Goal: Transaction & Acquisition: Book appointment/travel/reservation

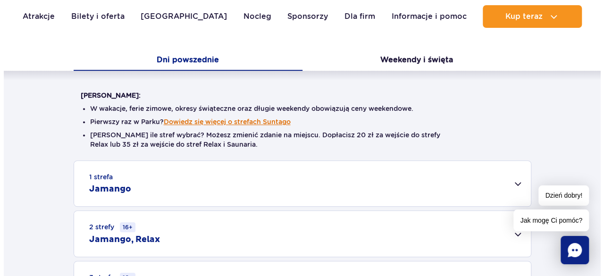
scroll to position [142, 0]
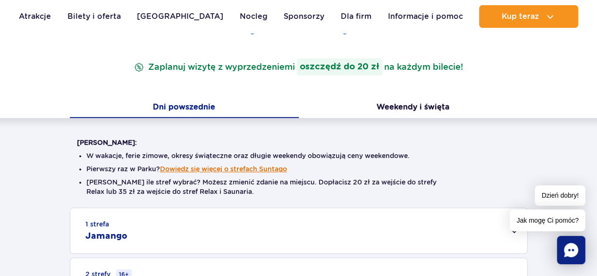
click at [244, 171] on button "Dowiedz się więcej o strefach Suntago" at bounding box center [223, 169] width 127 height 8
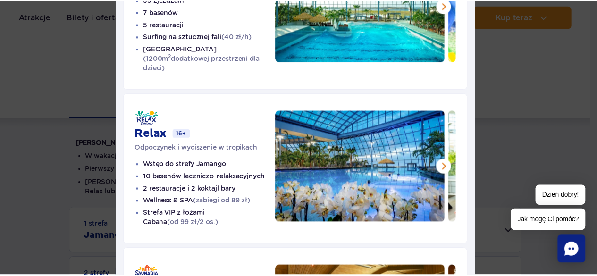
scroll to position [14, 0]
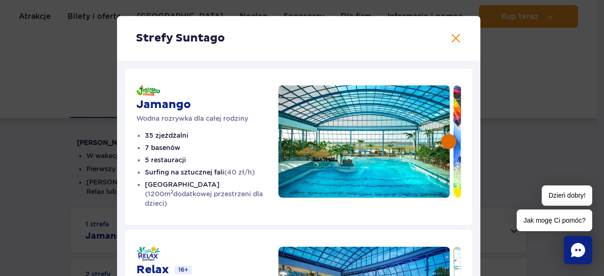
click at [450, 139] on button at bounding box center [448, 141] width 15 height 15
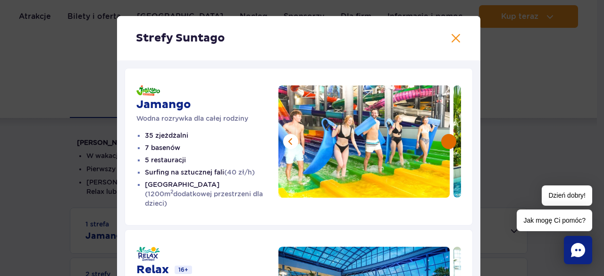
click at [447, 140] on button at bounding box center [448, 141] width 15 height 15
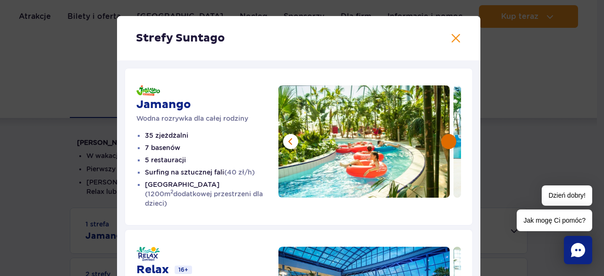
click at [447, 140] on button at bounding box center [448, 141] width 15 height 15
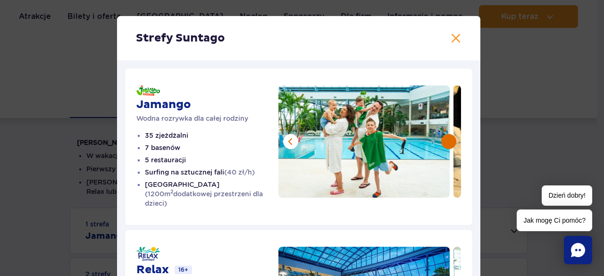
click at [447, 140] on button at bounding box center [448, 141] width 15 height 15
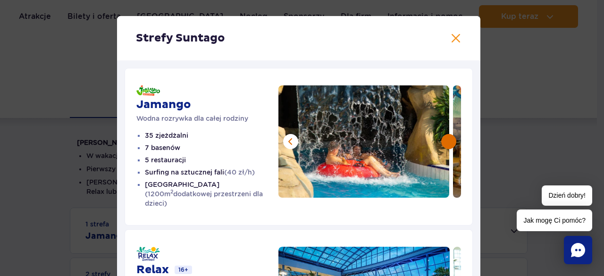
click at [447, 140] on button at bounding box center [448, 141] width 15 height 15
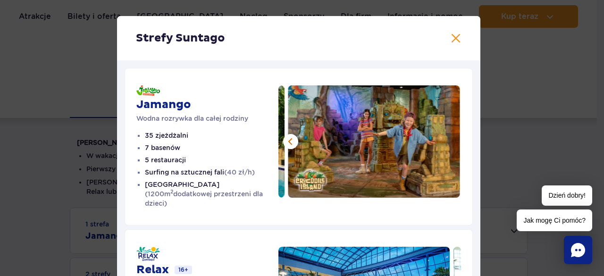
click at [447, 140] on img at bounding box center [374, 141] width 172 height 112
click at [450, 39] on button at bounding box center [455, 38] width 11 height 11
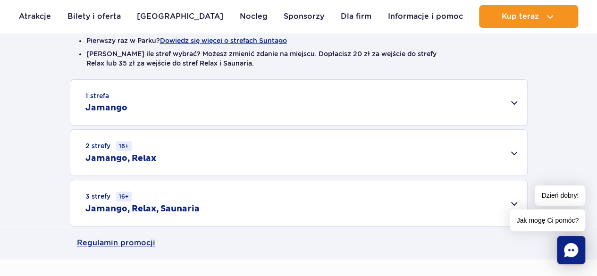
scroll to position [236, 0]
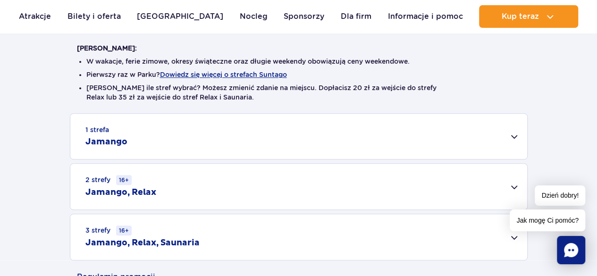
click at [512, 137] on div "1 strefa Jamango" at bounding box center [298, 136] width 457 height 45
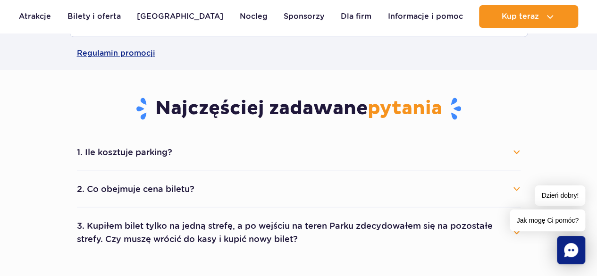
scroll to position [849, 0]
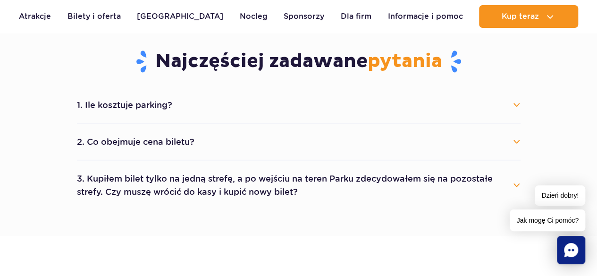
click at [519, 103] on button "1. Ile kosztuje parking?" at bounding box center [299, 104] width 444 height 21
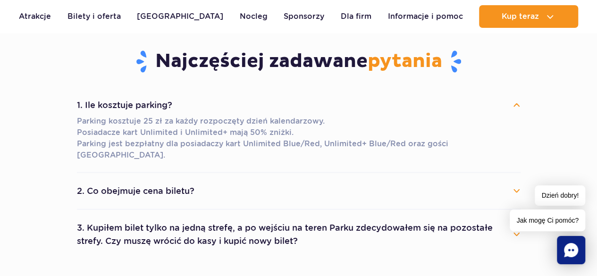
click at [514, 104] on button "1. Ile kosztuje parking?" at bounding box center [299, 104] width 444 height 21
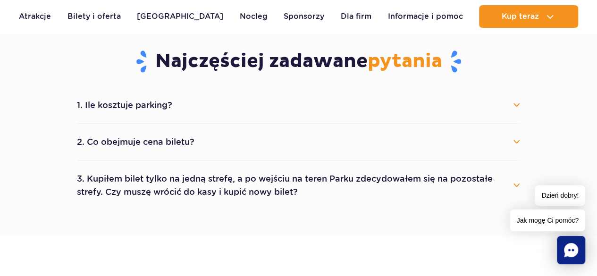
click at [515, 183] on button "3. Kupiłem bilet tylko na jedną strefę, a po wejściu na teren Parku zdecydowałe…" at bounding box center [299, 185] width 444 height 34
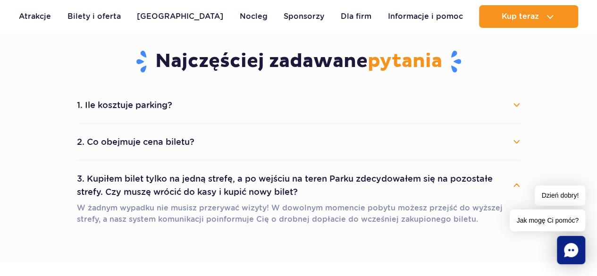
click at [515, 183] on button "3. Kupiłem bilet tylko na jedną strefę, a po wejściu na teren Parku zdecydowałe…" at bounding box center [299, 185] width 444 height 34
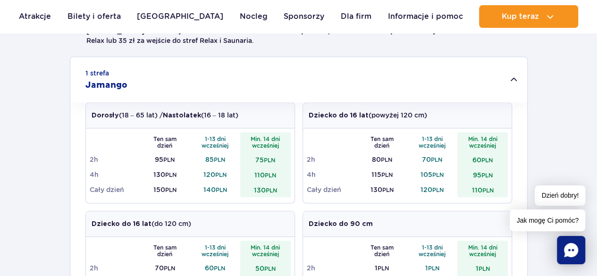
scroll to position [189, 0]
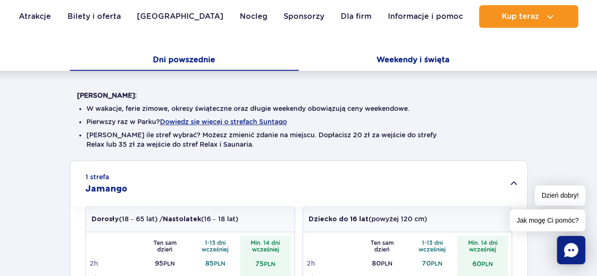
click at [412, 59] on button "Weekendy i święta" at bounding box center [413, 61] width 229 height 20
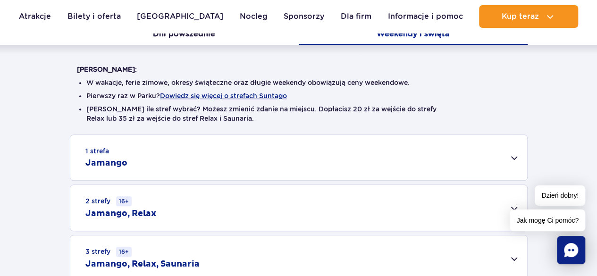
scroll to position [236, 0]
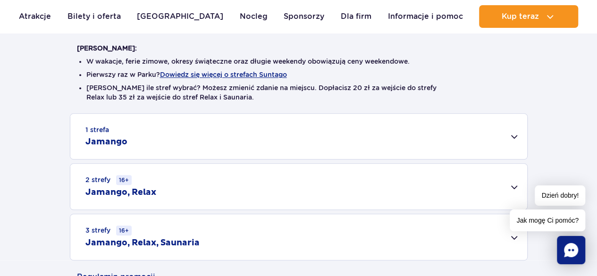
click at [513, 135] on div "1 strefa Jamango" at bounding box center [298, 136] width 457 height 45
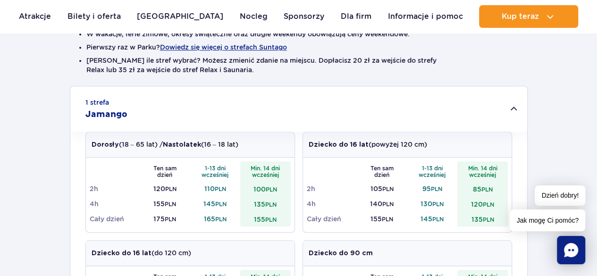
scroll to position [283, 0]
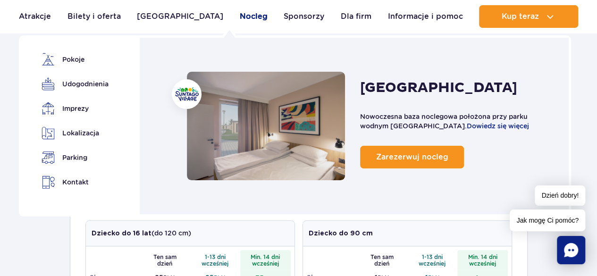
click at [240, 15] on link "Nocleg" at bounding box center [254, 16] width 28 height 23
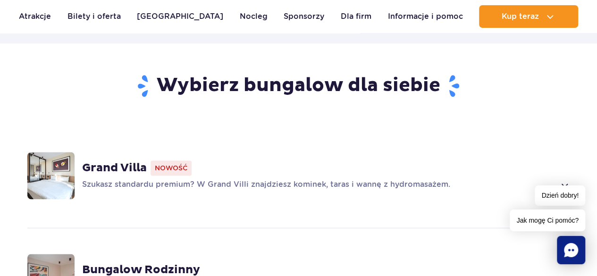
scroll to position [613, 0]
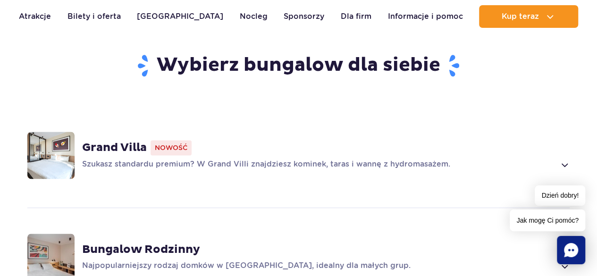
click at [564, 159] on span at bounding box center [564, 164] width 11 height 11
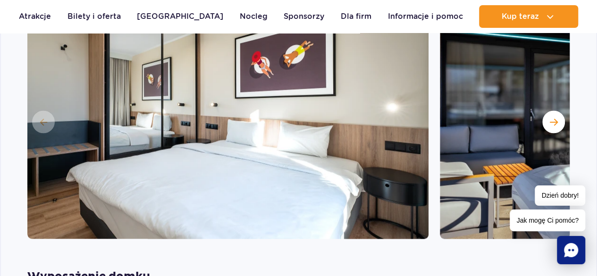
scroll to position [848, 0]
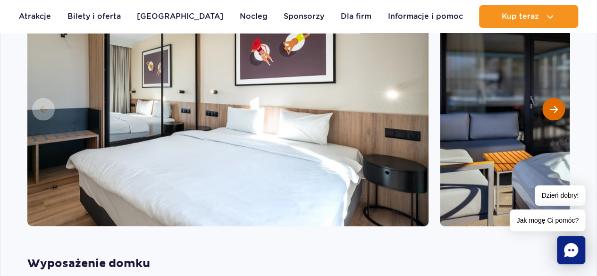
click at [552, 105] on span "Następny slajd" at bounding box center [554, 109] width 8 height 8
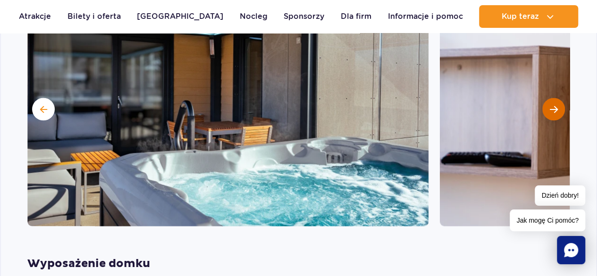
click at [552, 105] on span "Następny slajd" at bounding box center [554, 109] width 8 height 8
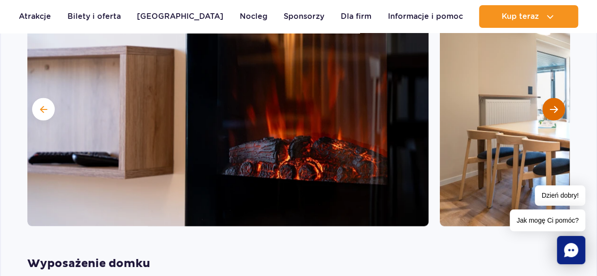
click at [552, 105] on span "Następny slajd" at bounding box center [554, 109] width 8 height 8
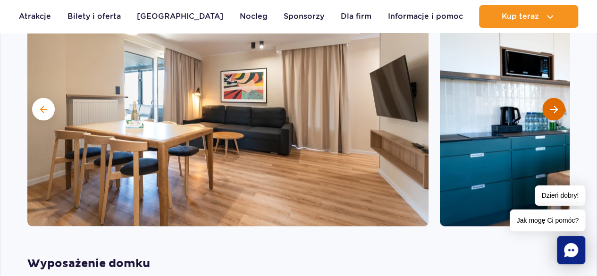
click at [552, 105] on span "Następny slajd" at bounding box center [554, 109] width 8 height 8
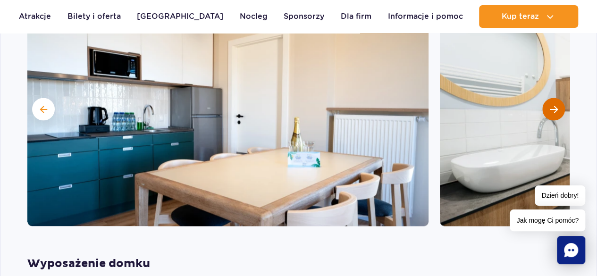
click at [552, 105] on span "Następny slajd" at bounding box center [554, 109] width 8 height 8
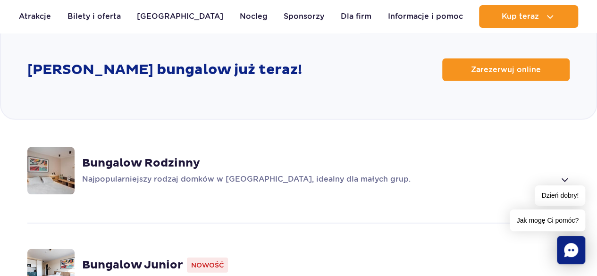
scroll to position [1273, 0]
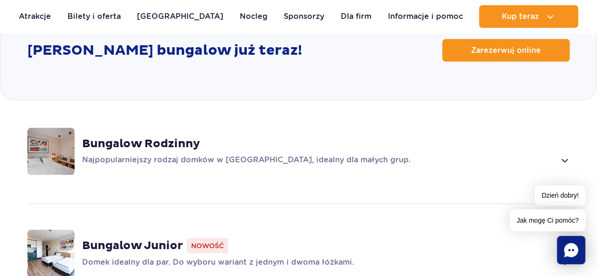
click at [565, 155] on span at bounding box center [564, 160] width 11 height 11
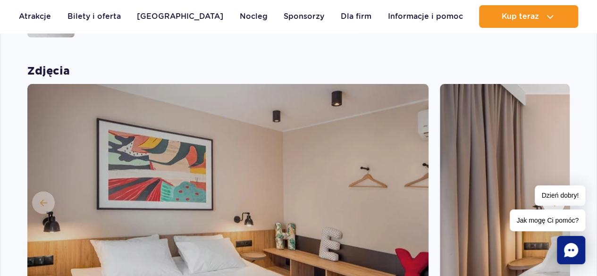
scroll to position [904, 0]
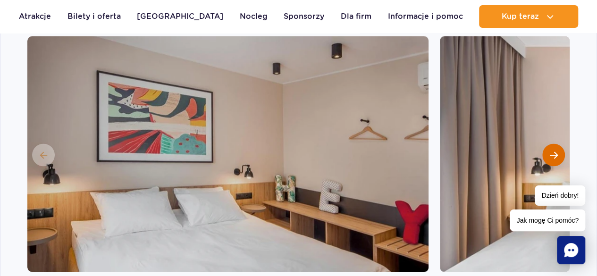
click at [545, 144] on button "Następny slajd" at bounding box center [553, 155] width 23 height 23
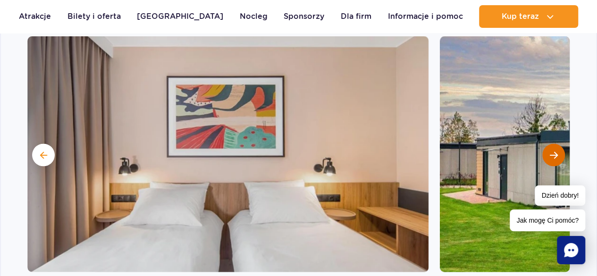
click at [545, 144] on button "Następny slajd" at bounding box center [553, 155] width 23 height 23
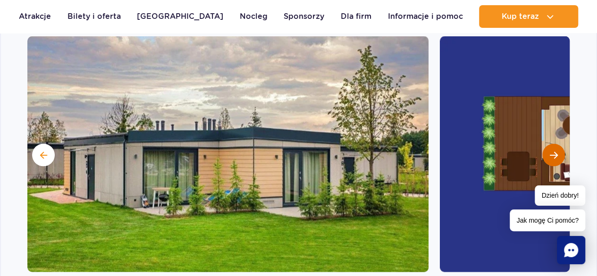
click at [545, 144] on button "Następny slajd" at bounding box center [553, 155] width 23 height 23
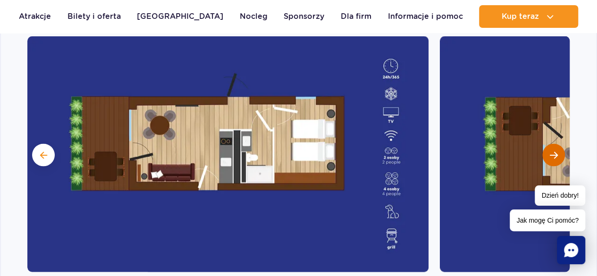
click at [545, 144] on button "Następny slajd" at bounding box center [553, 155] width 23 height 23
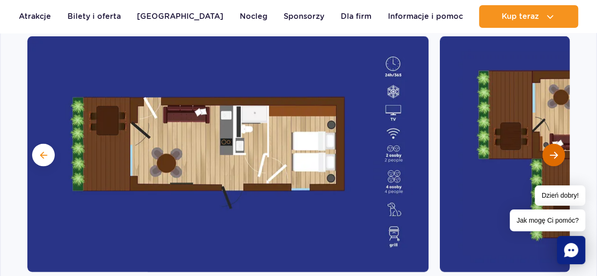
click at [545, 144] on button "Następny slajd" at bounding box center [553, 155] width 23 height 23
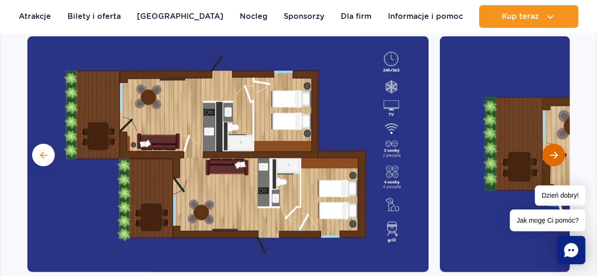
click at [545, 144] on button "Następny slajd" at bounding box center [553, 155] width 23 height 23
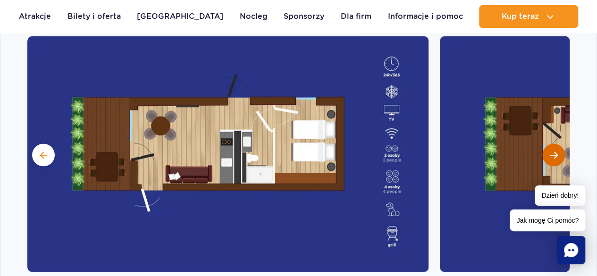
click at [545, 144] on button "Następny slajd" at bounding box center [553, 155] width 23 height 23
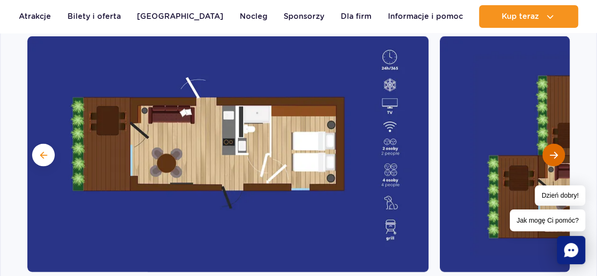
click at [545, 144] on button "Następny slajd" at bounding box center [553, 155] width 23 height 23
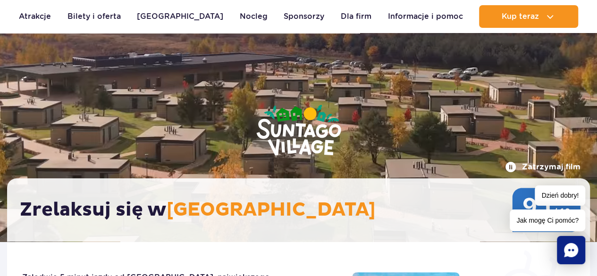
scroll to position [0, 0]
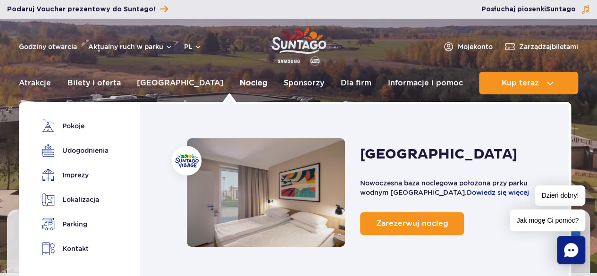
click at [240, 85] on link "Nocleg" at bounding box center [254, 83] width 28 height 23
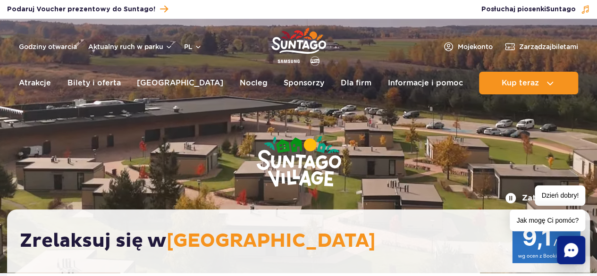
click at [240, 85] on link "Nocleg" at bounding box center [254, 83] width 28 height 23
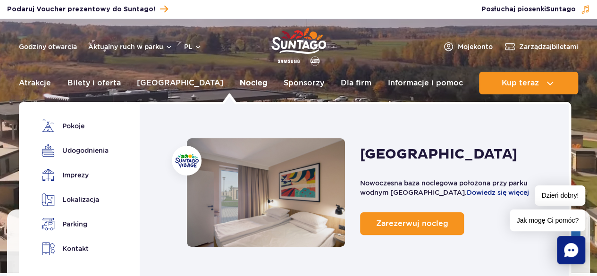
click at [240, 85] on link "Nocleg" at bounding box center [254, 83] width 28 height 23
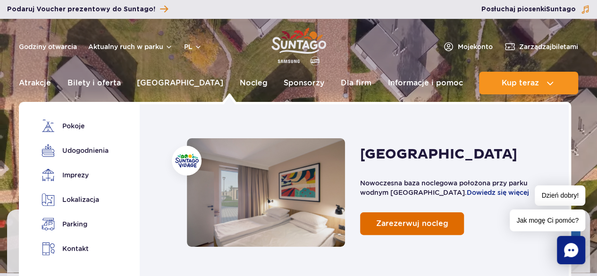
click at [414, 230] on link "Zarezerwuj nocleg" at bounding box center [412, 223] width 104 height 23
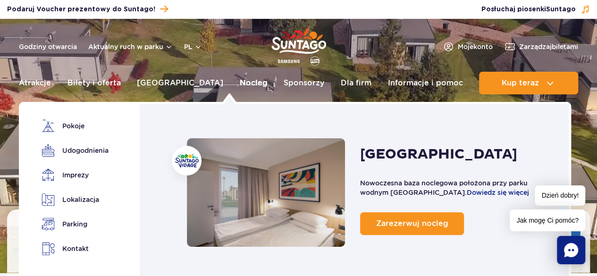
click at [240, 77] on link "Nocleg" at bounding box center [254, 83] width 28 height 23
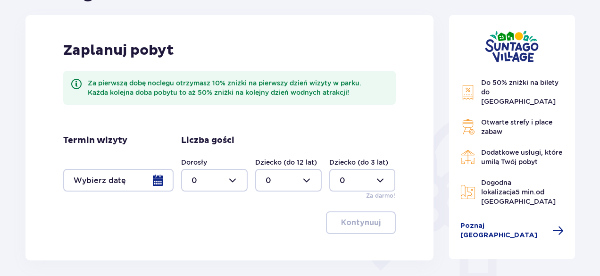
scroll to position [142, 0]
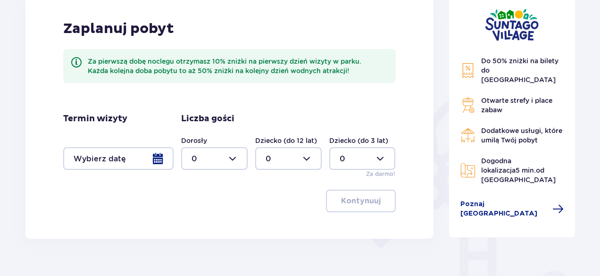
click at [159, 159] on div at bounding box center [118, 158] width 110 height 23
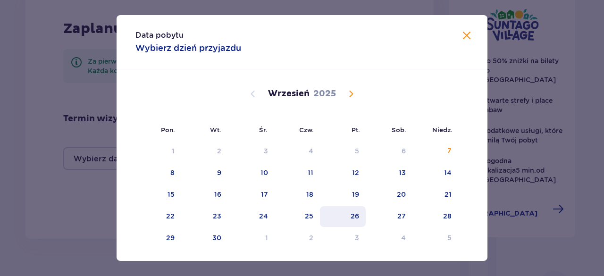
click at [354, 217] on div "26" at bounding box center [355, 215] width 8 height 9
click at [399, 218] on div "27" at bounding box center [401, 215] width 8 height 9
type input "26.09.25 - 27.09.25"
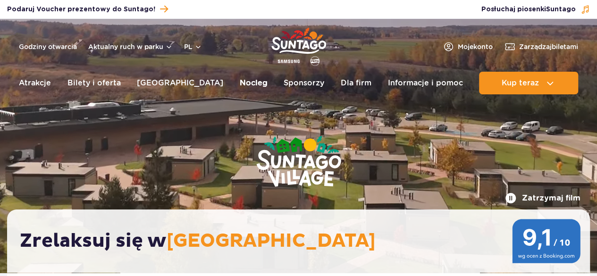
click at [240, 86] on link "Nocleg" at bounding box center [254, 83] width 28 height 23
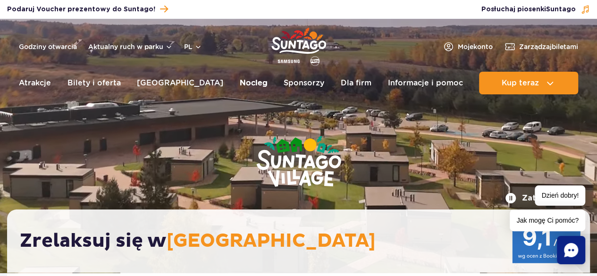
click at [240, 84] on link "Nocleg" at bounding box center [254, 83] width 28 height 23
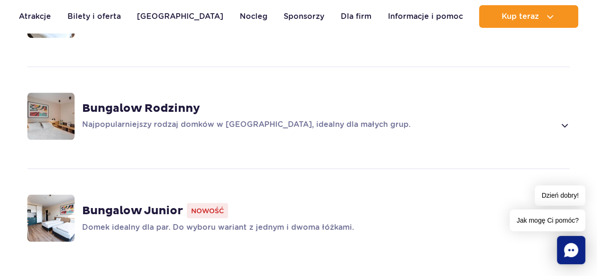
scroll to position [755, 0]
click at [563, 119] on span at bounding box center [564, 124] width 11 height 11
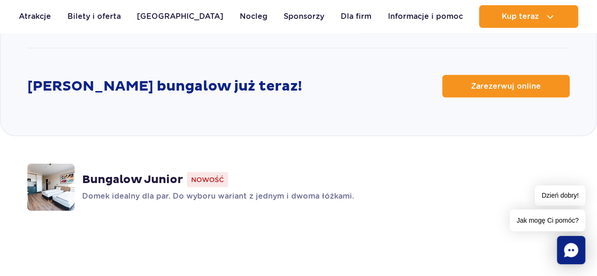
scroll to position [1235, 0]
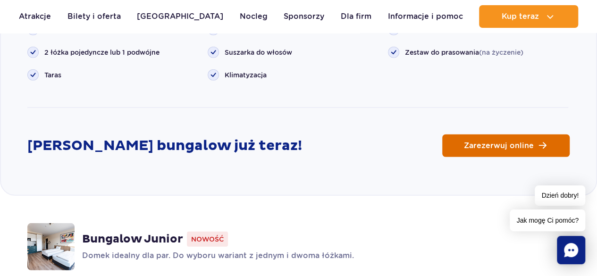
click at [492, 142] on span "Zarezerwuj online" at bounding box center [499, 146] width 70 height 8
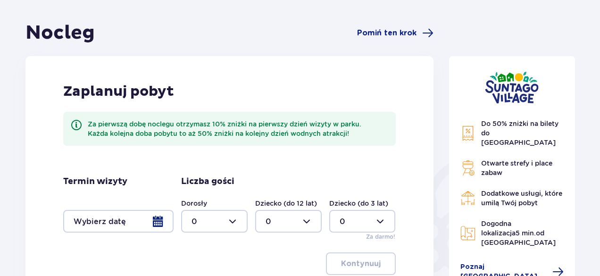
scroll to position [189, 0]
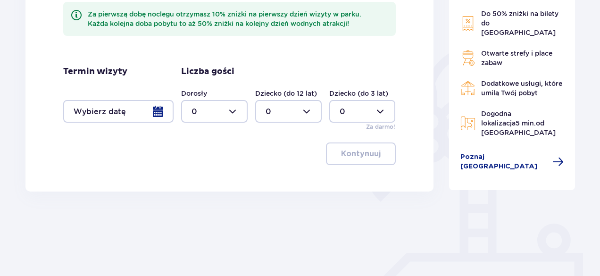
click at [160, 109] on div at bounding box center [118, 111] width 110 height 23
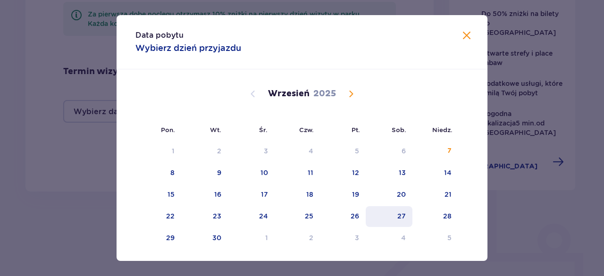
click at [401, 215] on div "27" at bounding box center [401, 215] width 8 height 9
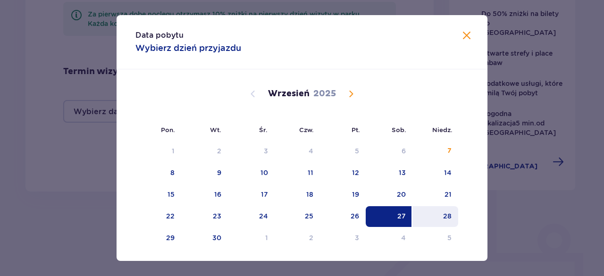
click at [453, 215] on div "28" at bounding box center [435, 216] width 46 height 21
type input "27.09.25 - 28.09.25"
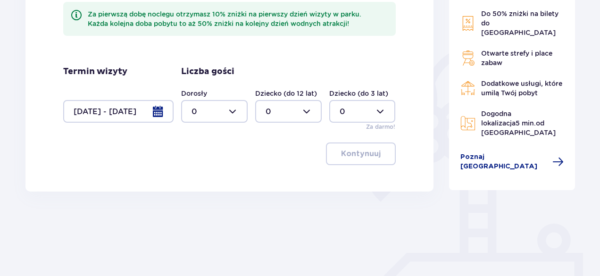
click at [232, 110] on div at bounding box center [214, 111] width 67 height 23
click at [202, 198] on div "3" at bounding box center [215, 199] width 46 height 10
type input "3"
click at [307, 112] on div at bounding box center [288, 111] width 67 height 23
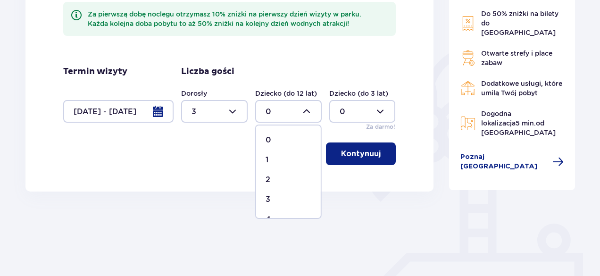
click at [273, 160] on div "1" at bounding box center [289, 160] width 46 height 10
type input "1"
click at [354, 154] on p "Kontynuuj" at bounding box center [361, 154] width 40 height 10
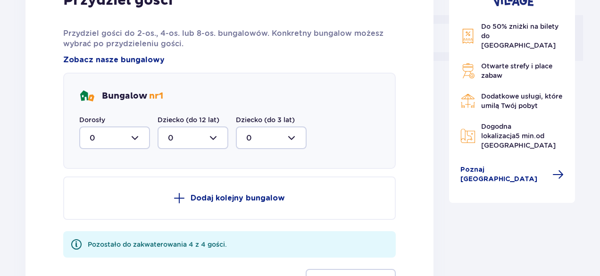
scroll to position [428, 0]
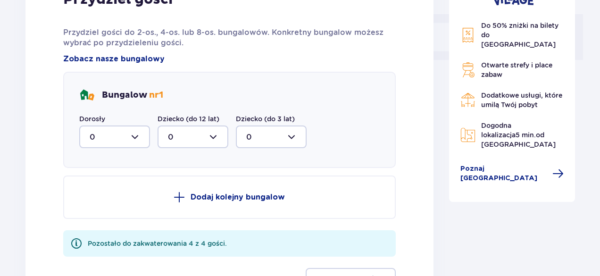
click at [133, 135] on div at bounding box center [114, 137] width 71 height 23
click at [97, 225] on div "3" at bounding box center [115, 225] width 50 height 10
type input "3"
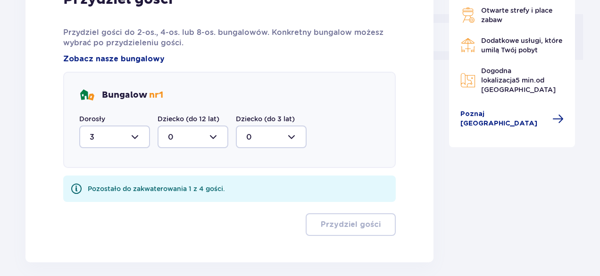
click at [175, 136] on div at bounding box center [193, 137] width 71 height 23
click at [169, 185] on p "1" at bounding box center [169, 185] width 3 height 10
type input "1"
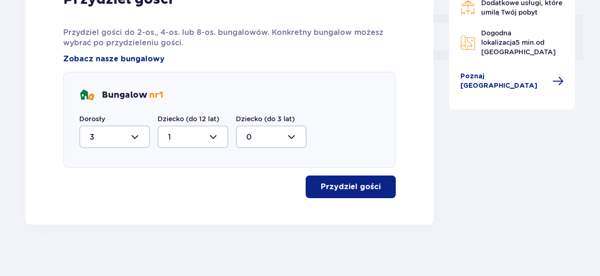
click at [335, 187] on p "Przydziel gości" at bounding box center [351, 187] width 60 height 10
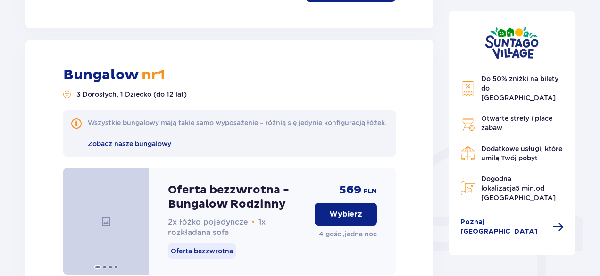
scroll to position [652, 0]
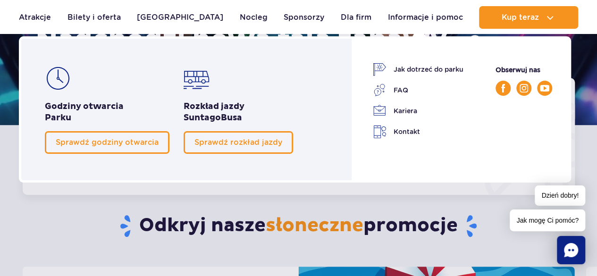
scroll to position [142, 0]
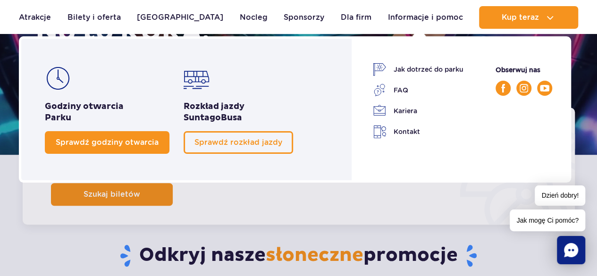
click at [106, 139] on span "Sprawdź godziny otwarcia" at bounding box center [107, 142] width 103 height 9
